Goal: Task Accomplishment & Management: Use online tool/utility

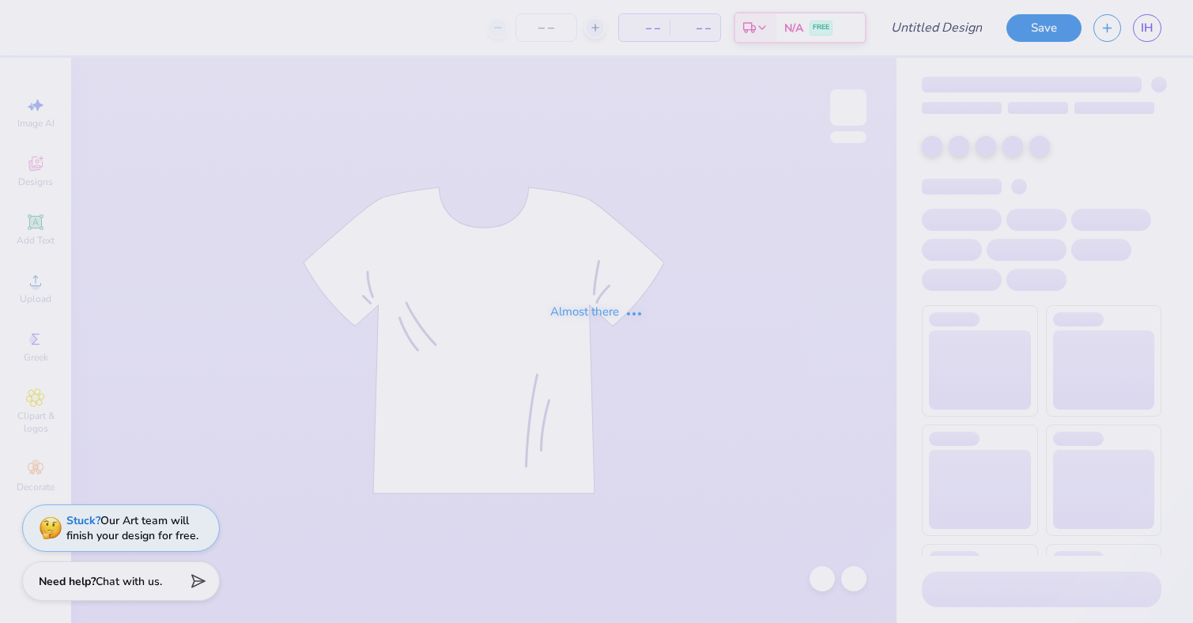
type input "[PERSON_NAME] : [US_STATE][GEOGRAPHIC_DATA]"
type input "35"
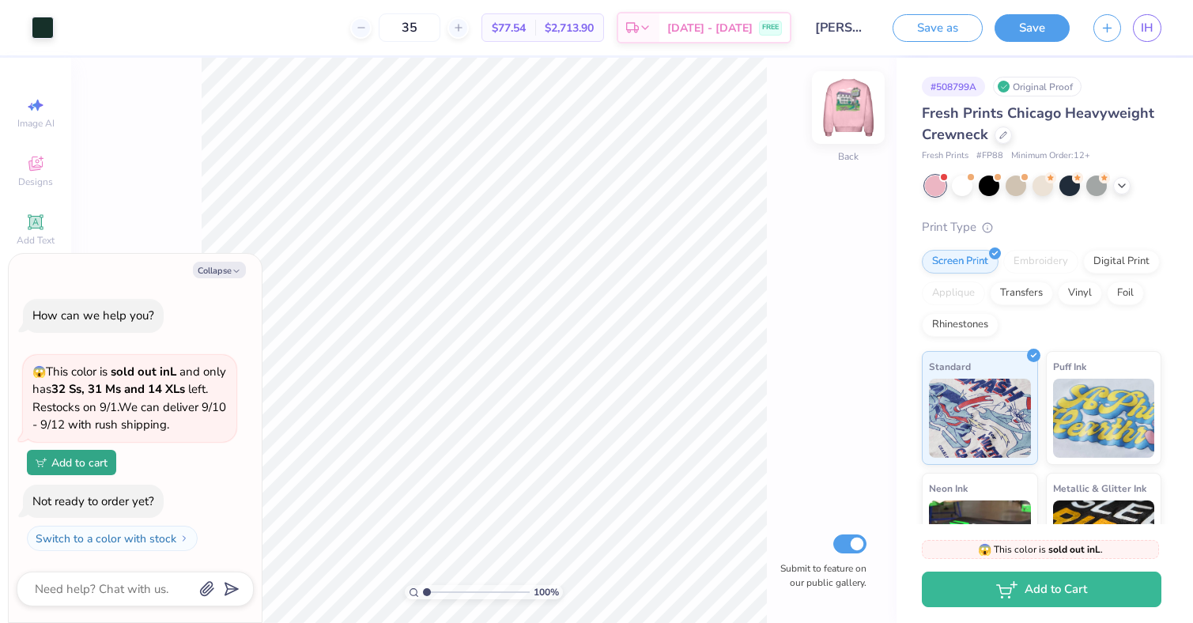
click at [850, 108] on img at bounding box center [848, 107] width 63 height 63
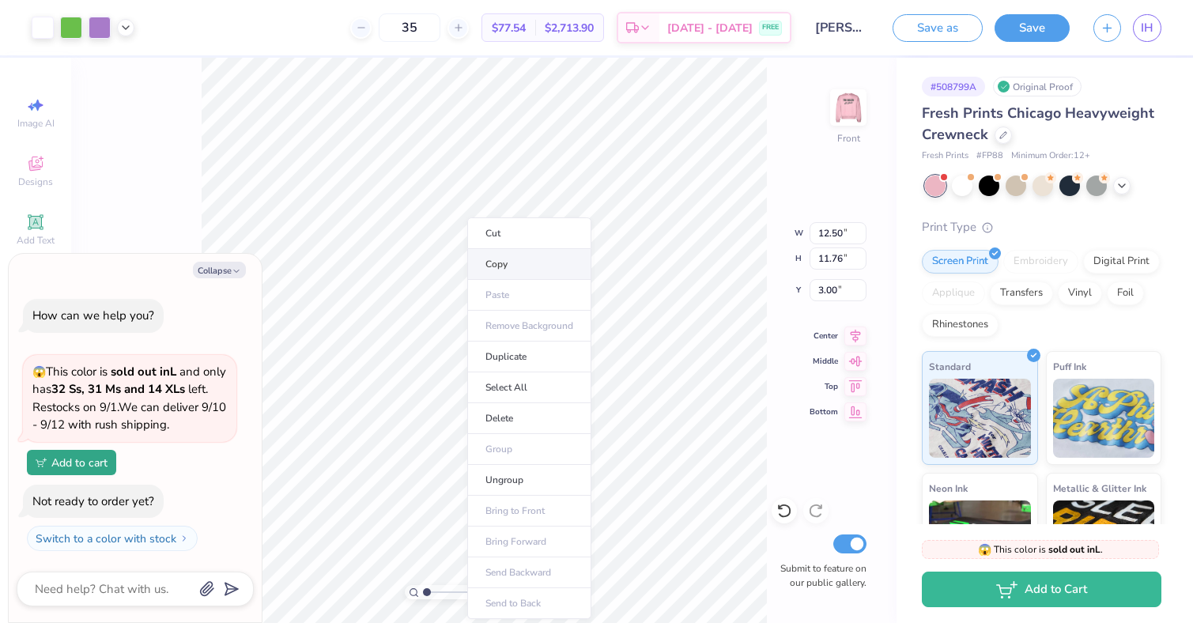
click at [495, 271] on li "Copy" at bounding box center [529, 264] width 124 height 31
click at [1121, 191] on div at bounding box center [1121, 184] width 17 height 17
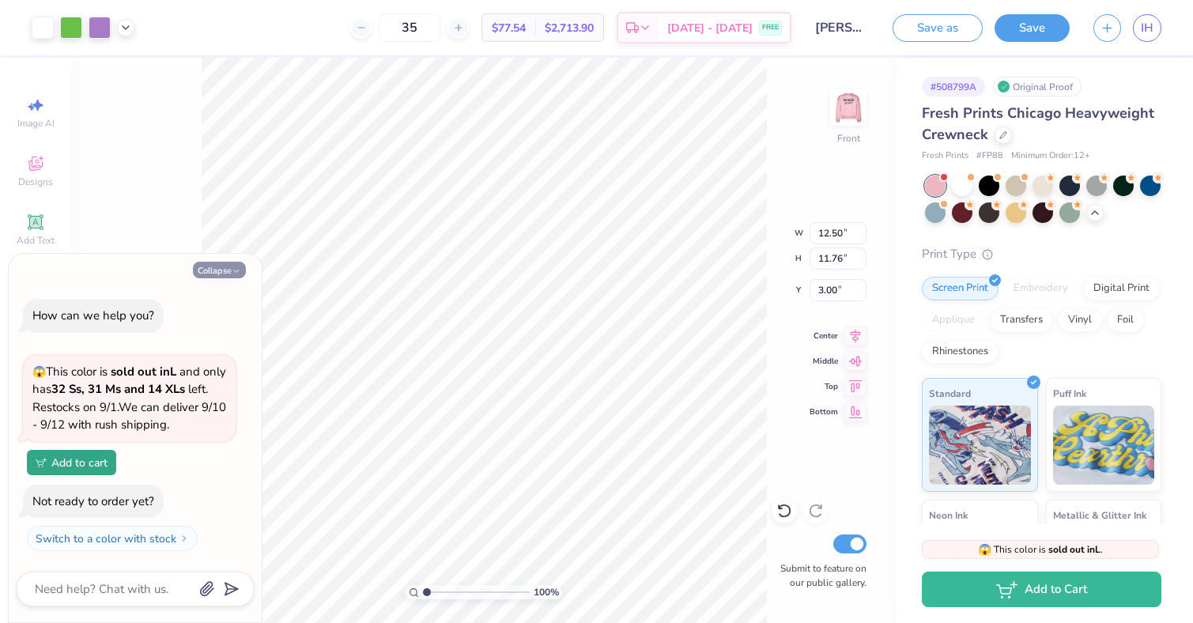
click at [220, 266] on button "Collapse" at bounding box center [219, 270] width 53 height 17
type textarea "x"
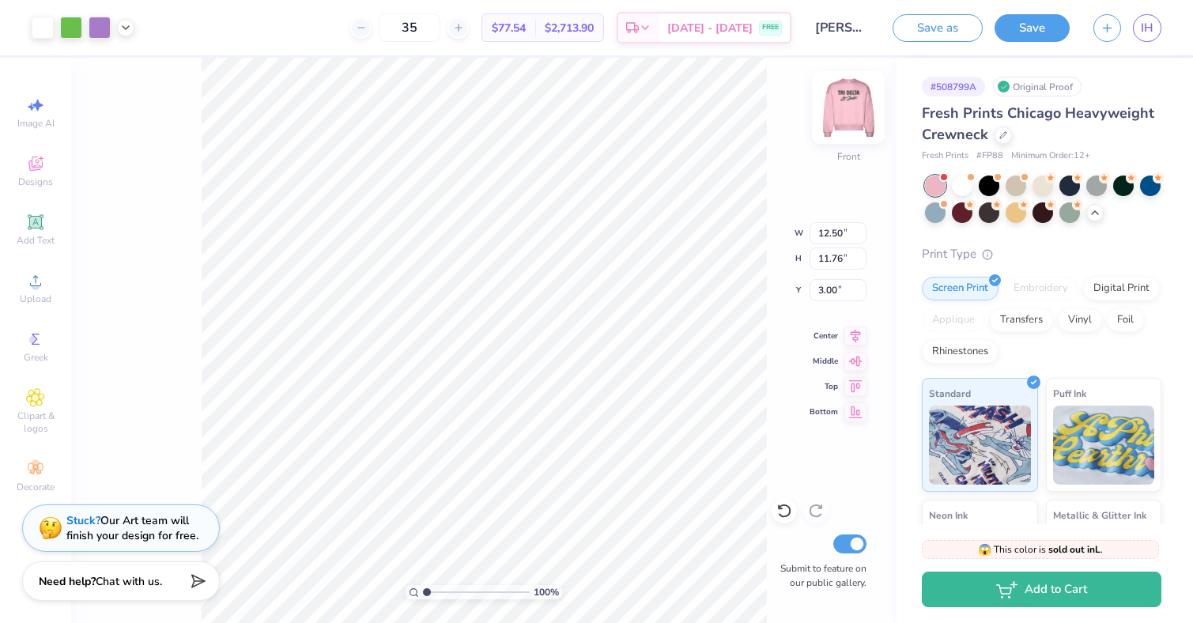
click at [839, 112] on img at bounding box center [848, 107] width 63 height 63
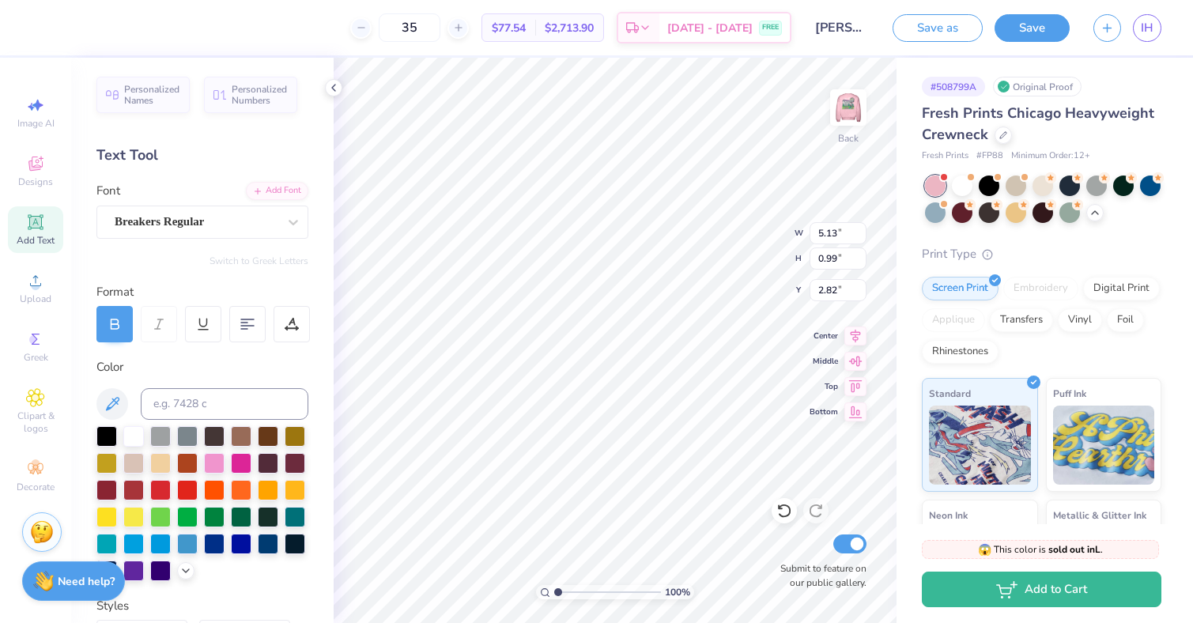
type input "5.13"
type input "0.99"
type input "1.68"
type input "8.77"
type input "2.91"
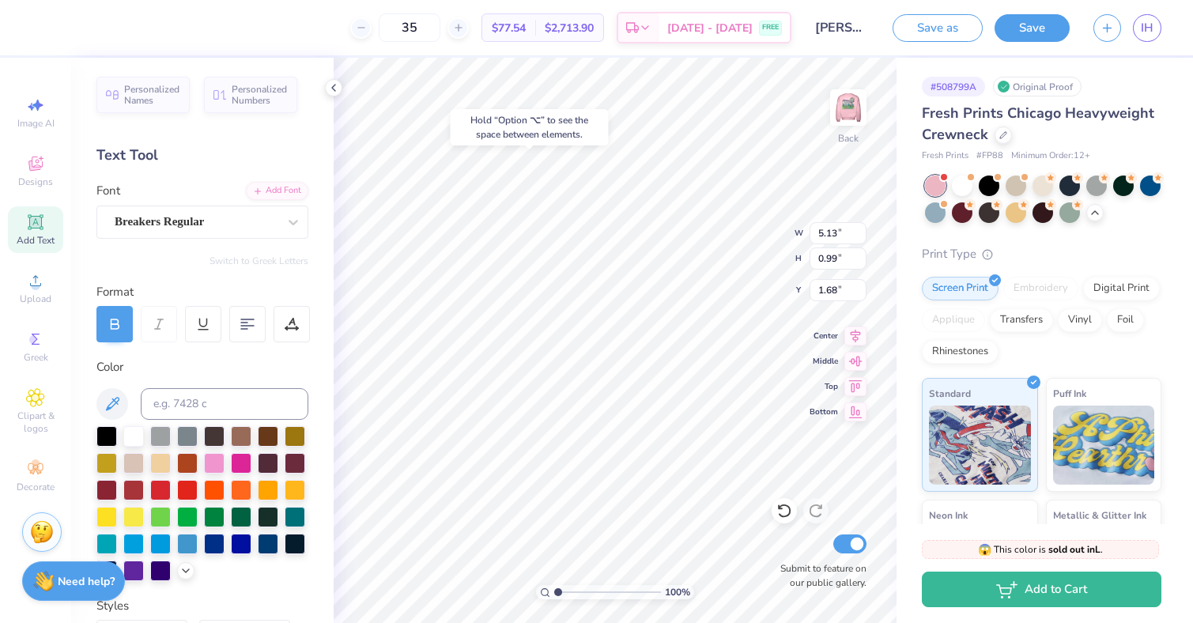
type input "5.43"
type input "5.52"
type input "1.83"
type input "3.00"
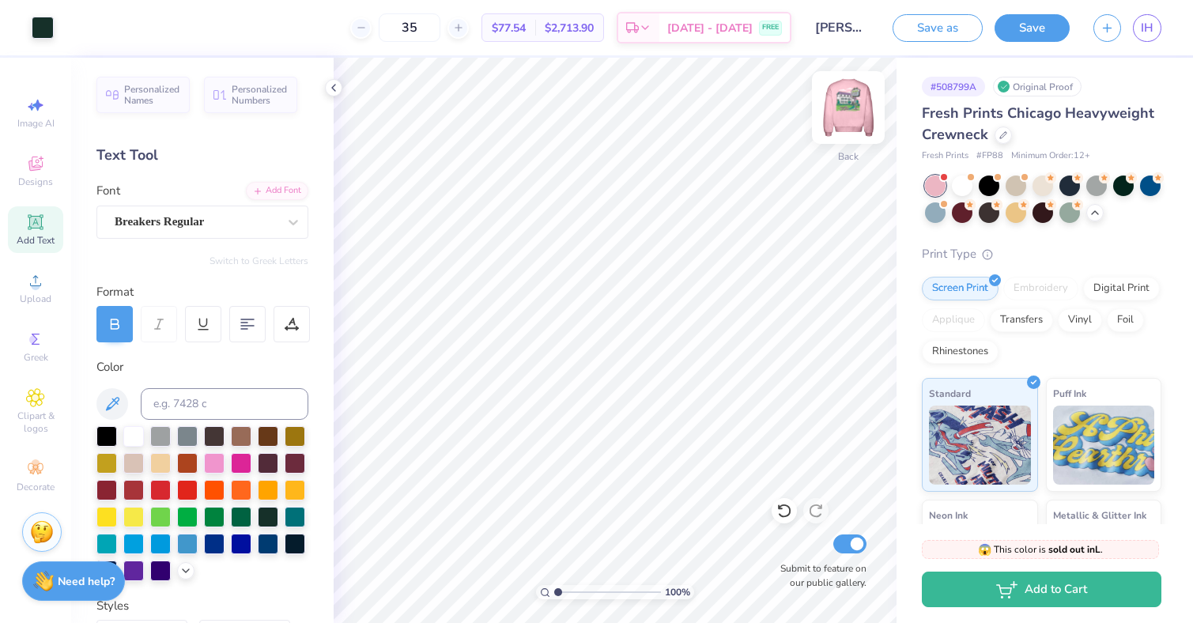
click at [852, 108] on img at bounding box center [848, 107] width 63 height 63
click at [761, 357] on div "Art colors 35 $77.54 Per Item $2,713.90 Total Est. Delivery [DATE] - [DATE] FRE…" at bounding box center [596, 311] width 1193 height 623
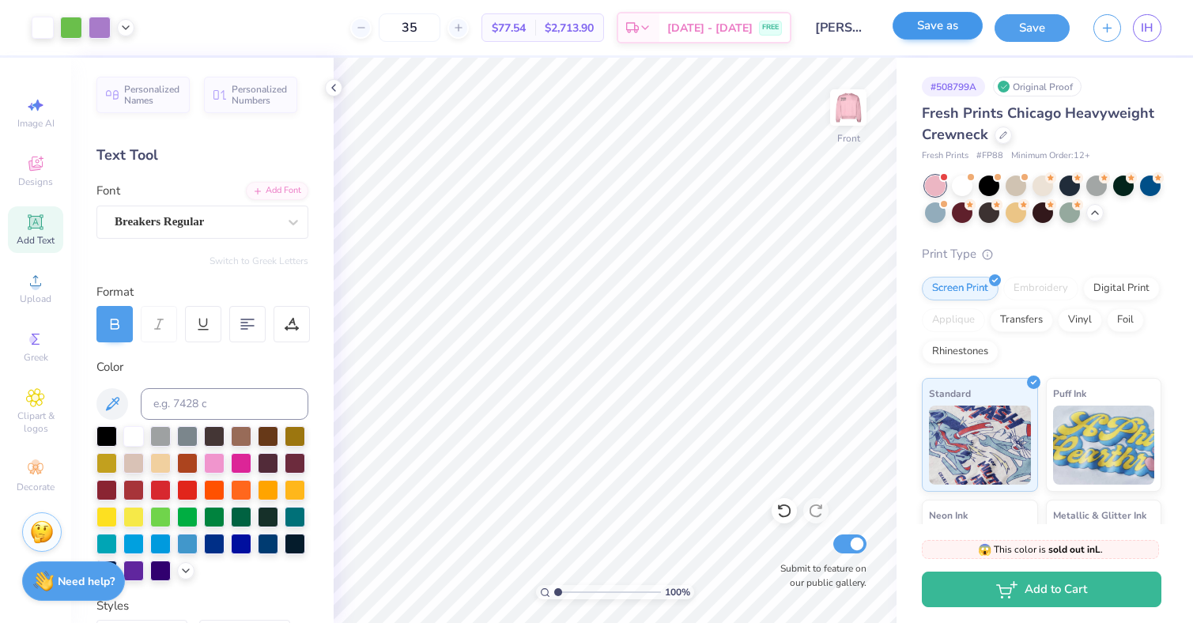
click at [948, 35] on button "Save as" at bounding box center [938, 26] width 90 height 28
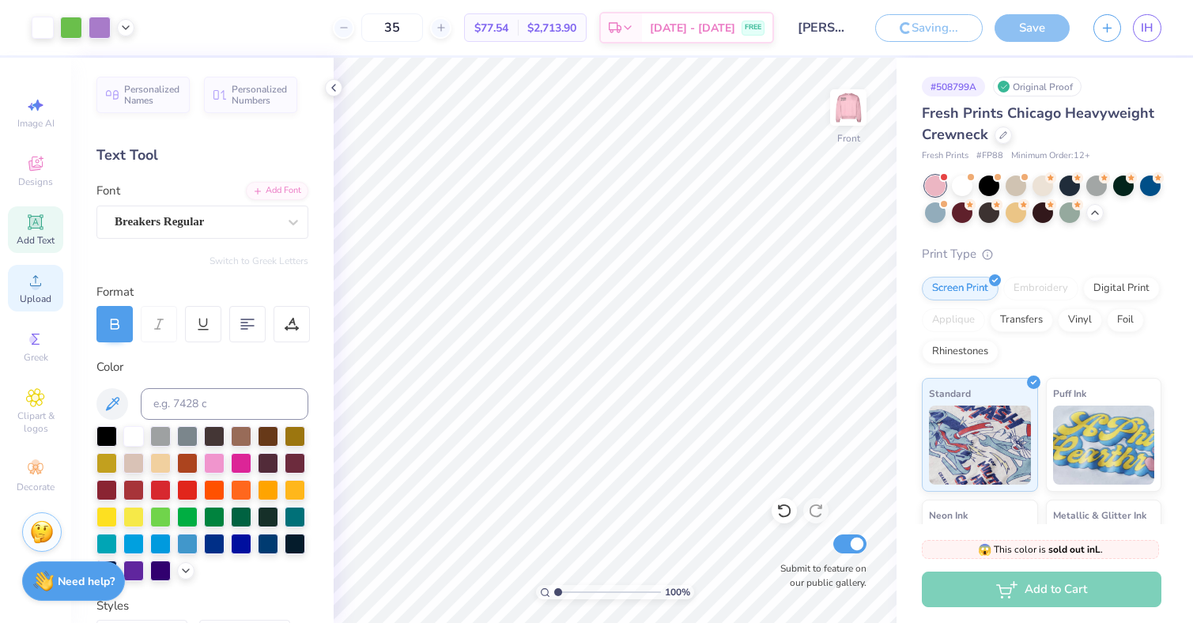
click at [38, 281] on icon at bounding box center [35, 280] width 19 height 19
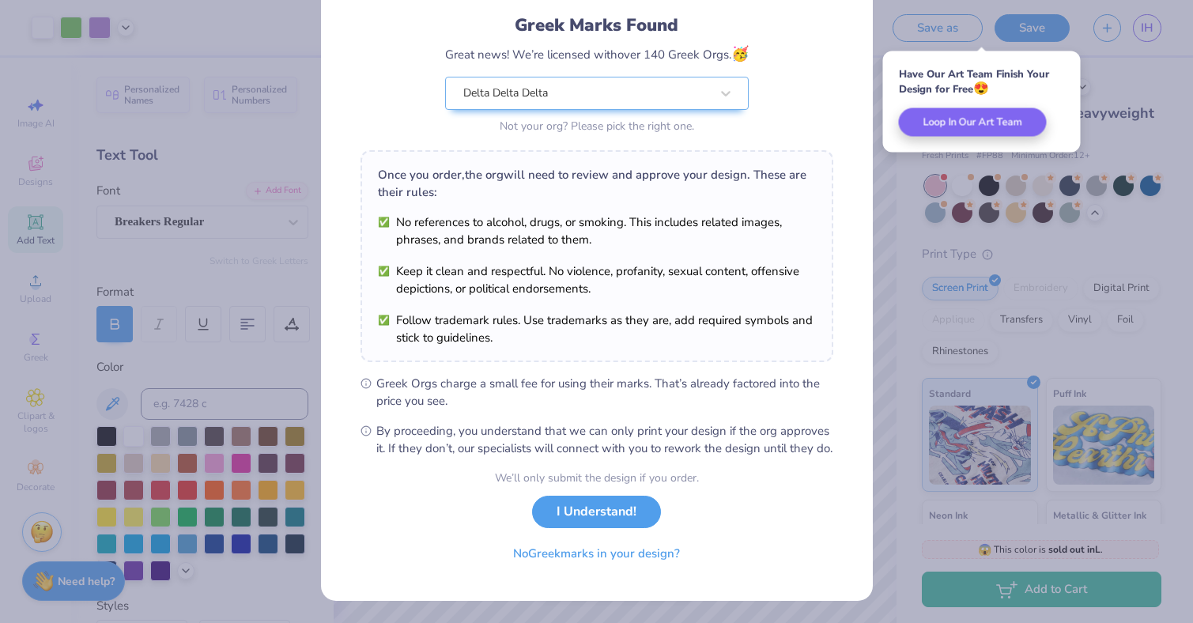
scroll to position [117, 0]
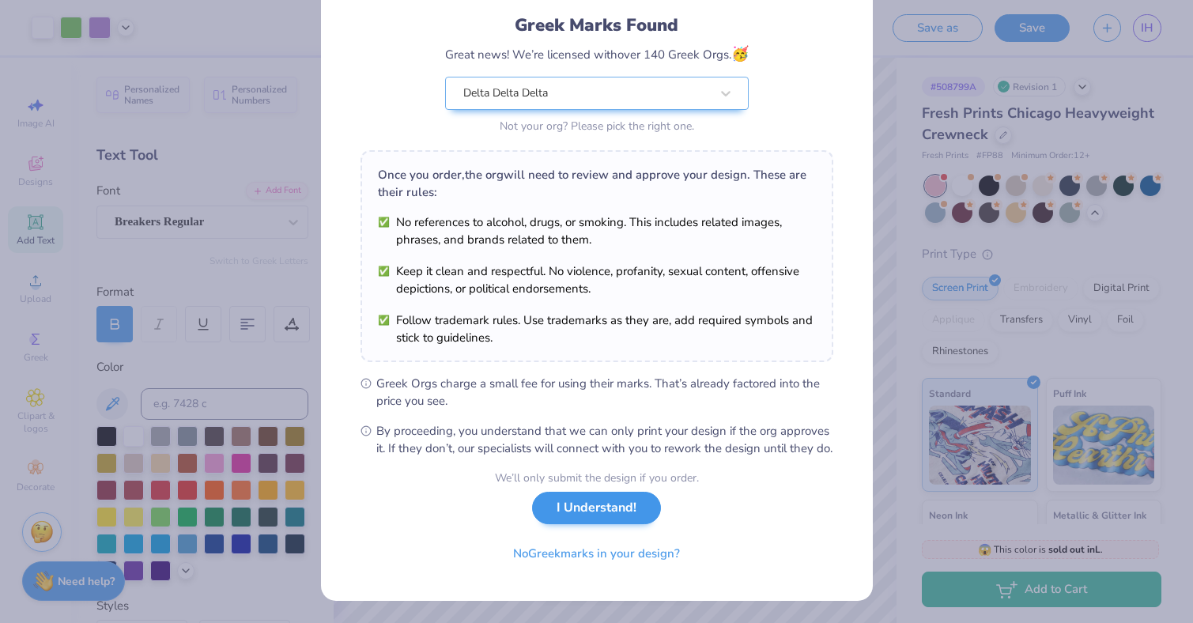
click at [595, 511] on button "I Understand!" at bounding box center [596, 508] width 129 height 32
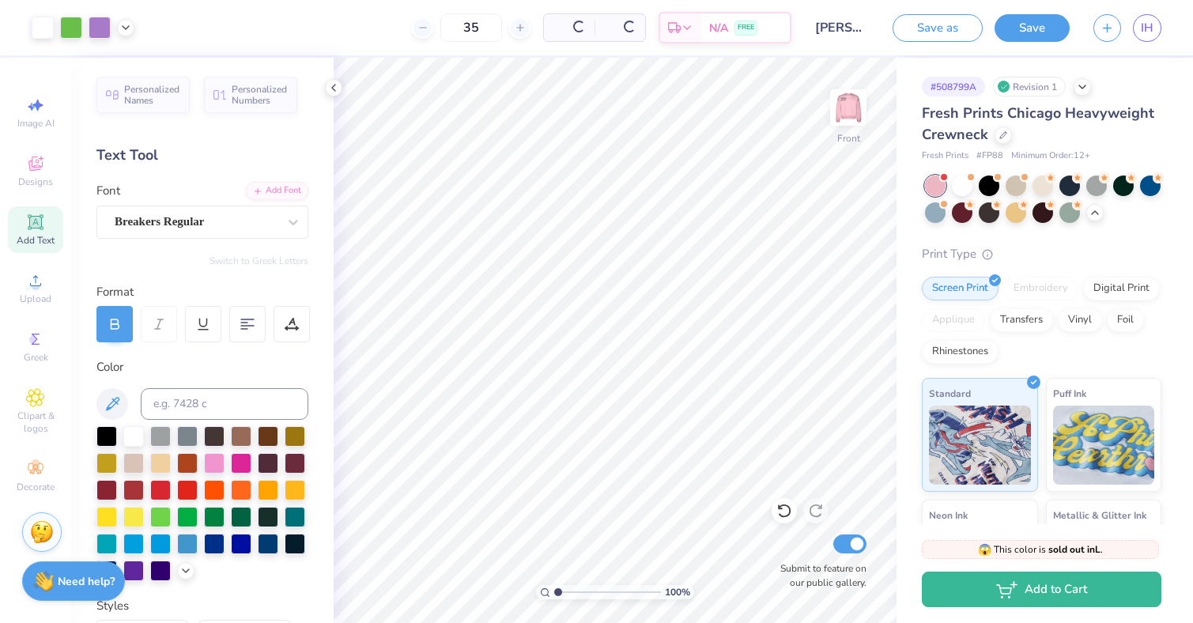
scroll to position [0, 0]
